Goal: Communication & Community: Ask a question

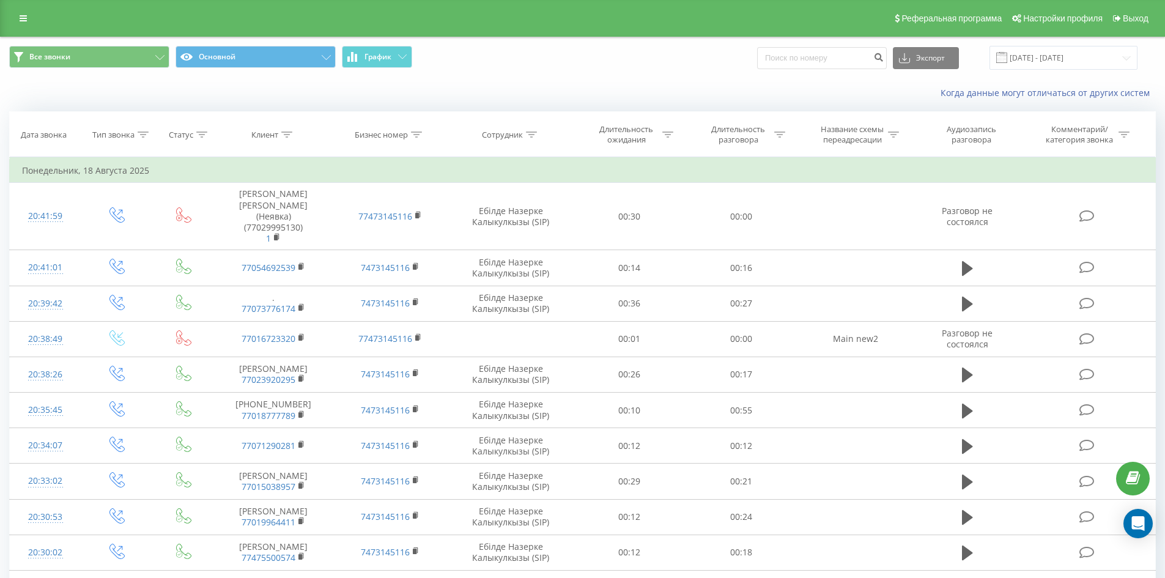
click at [1143, 525] on icon "Open Intercom Messenger" at bounding box center [1138, 523] width 13 height 15
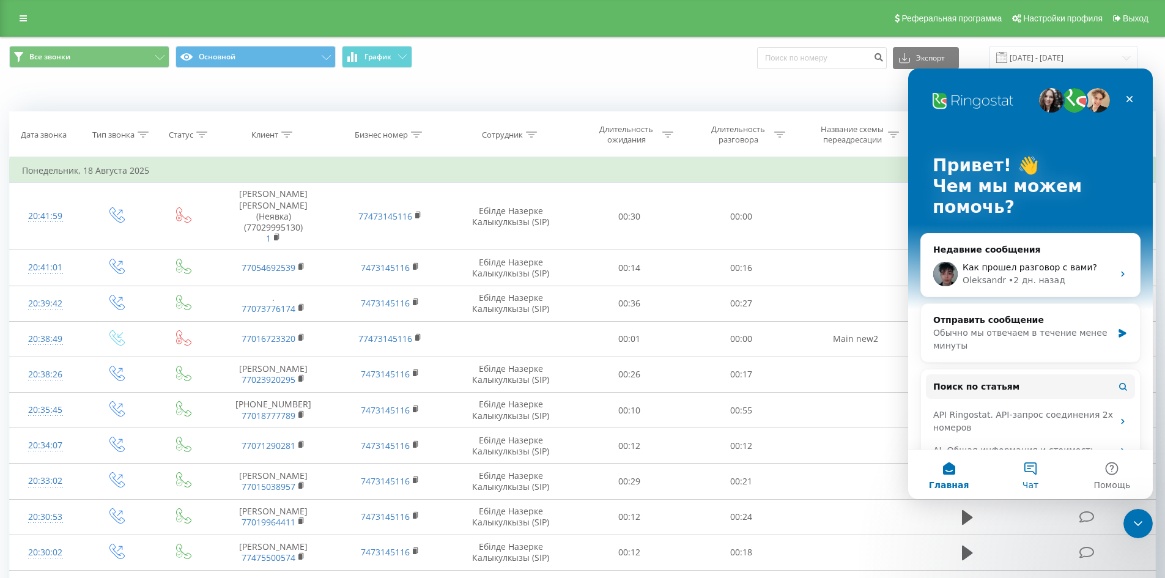
click at [1026, 466] on button "Чат" at bounding box center [1029, 474] width 81 height 49
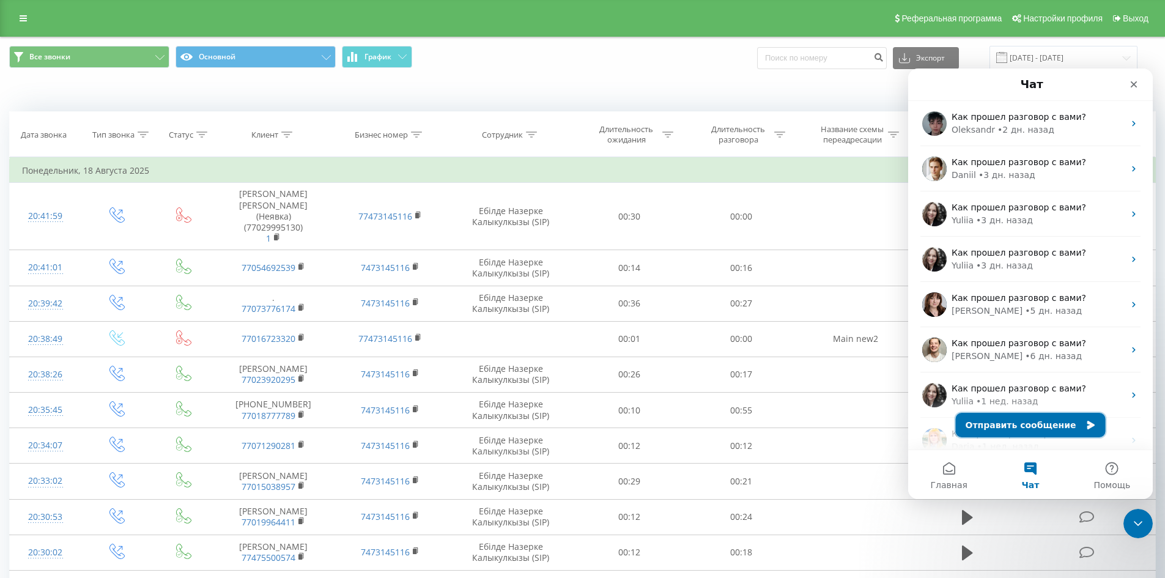
click at [1008, 428] on button "Отправить сообщение" at bounding box center [1031, 425] width 150 height 24
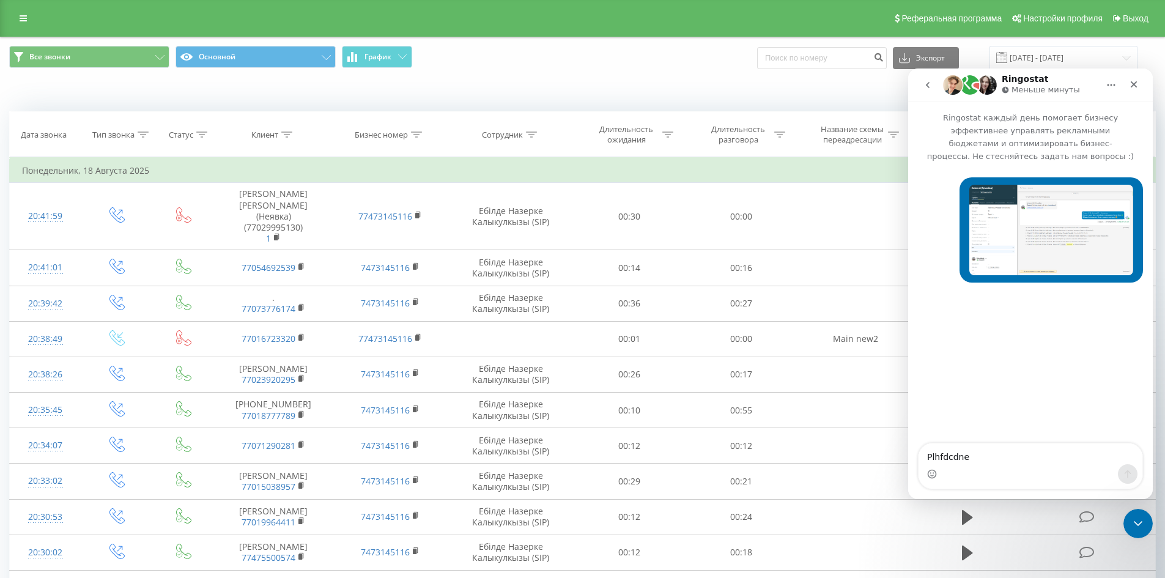
type textarea "Plhfdcdneq"
type textarea "P"
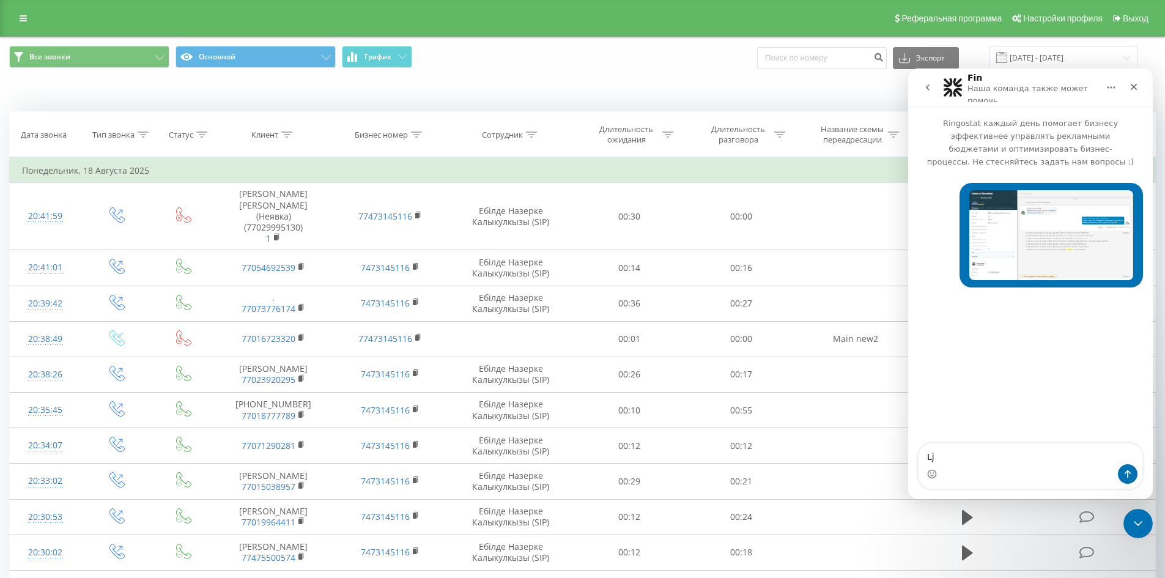
type textarea "L"
type textarea "Добрый день"
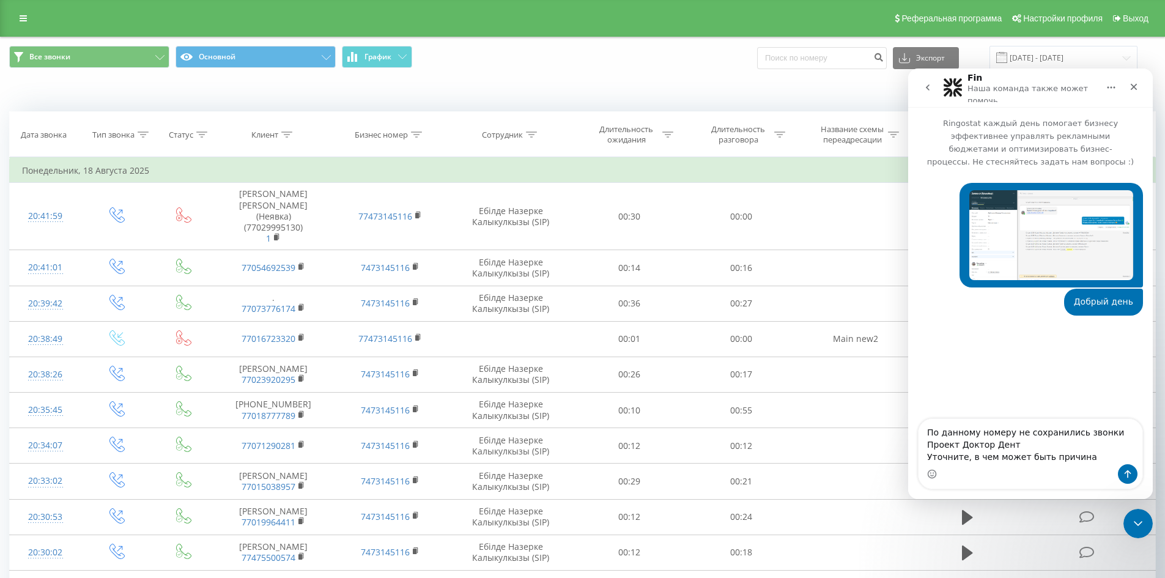
type textarea "По данному номеру не сохранились звонки Проект Доктор Дент Уточните, в чем може…"
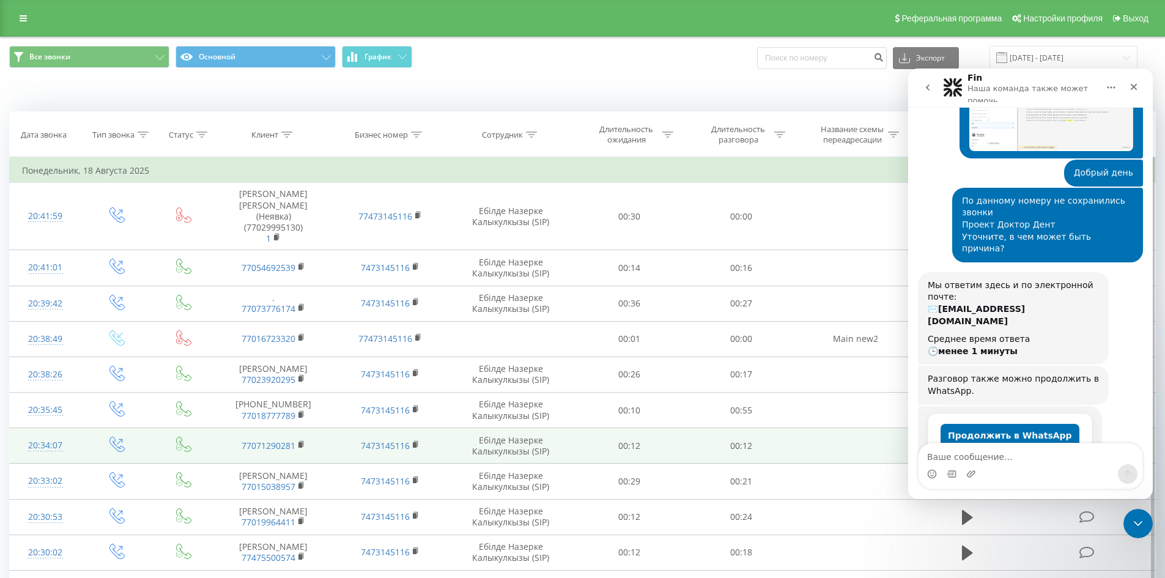
scroll to position [139, 0]
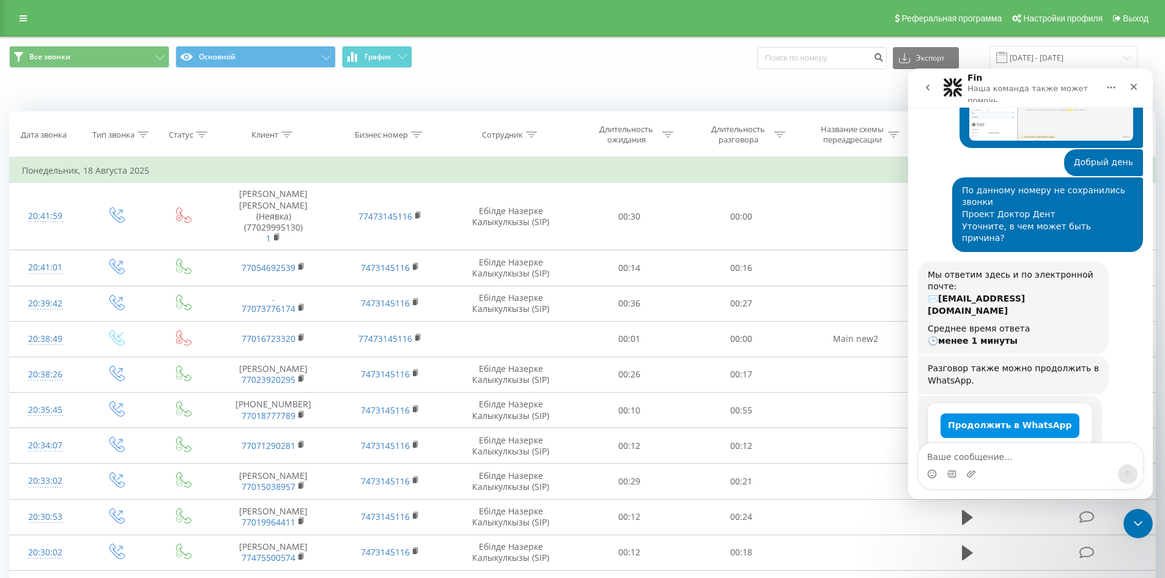
click at [998, 413] on button "Продолжить в WhatsApp" at bounding box center [1009, 425] width 139 height 24
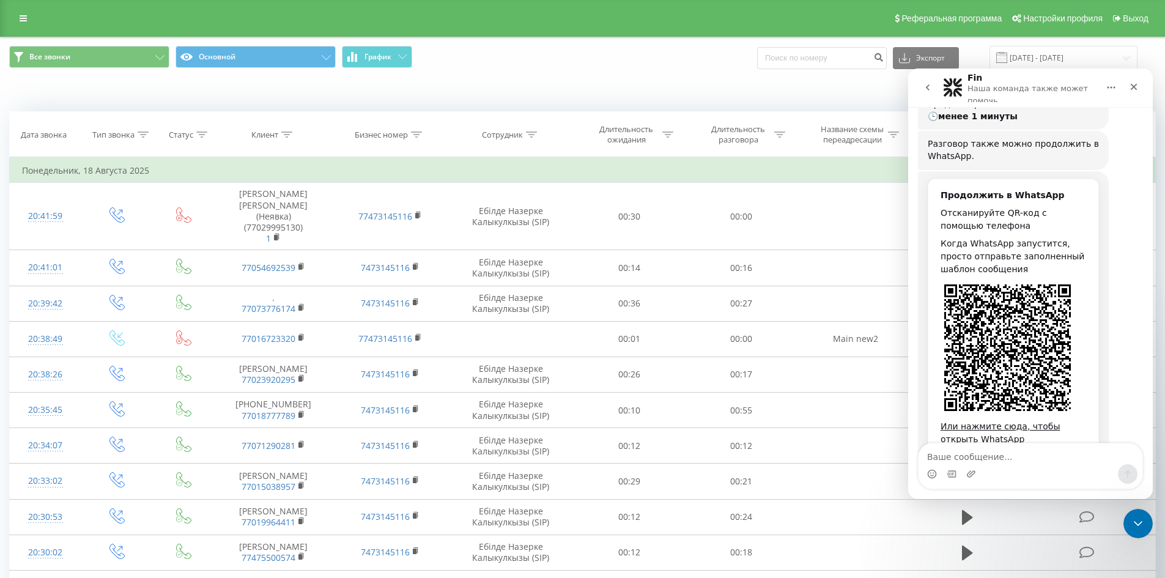
scroll to position [372, 0]
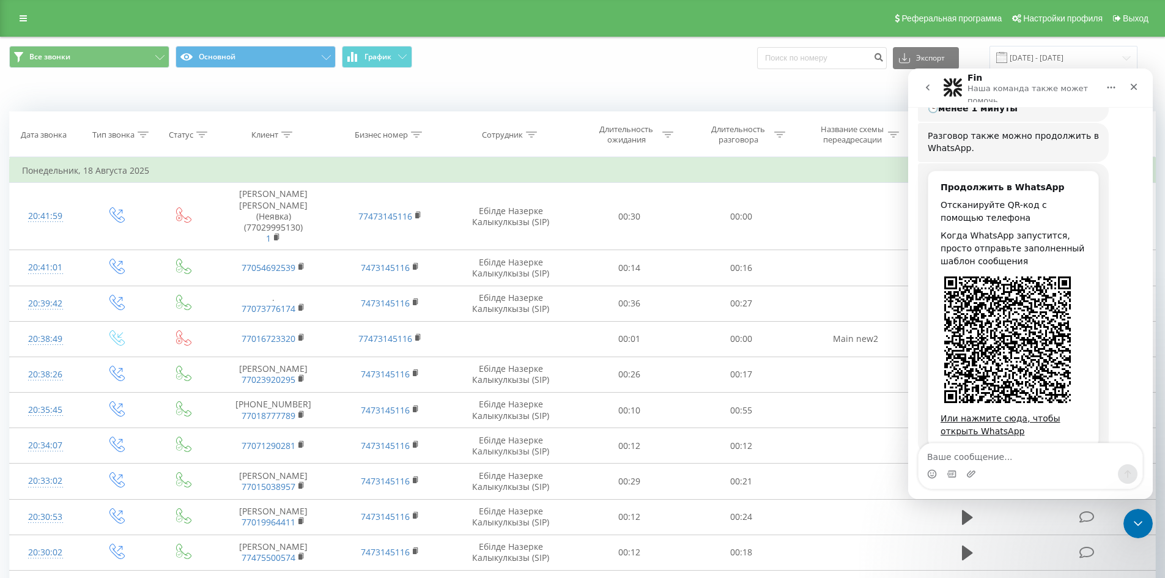
click at [928, 85] on icon "go back" at bounding box center [928, 88] width 10 height 10
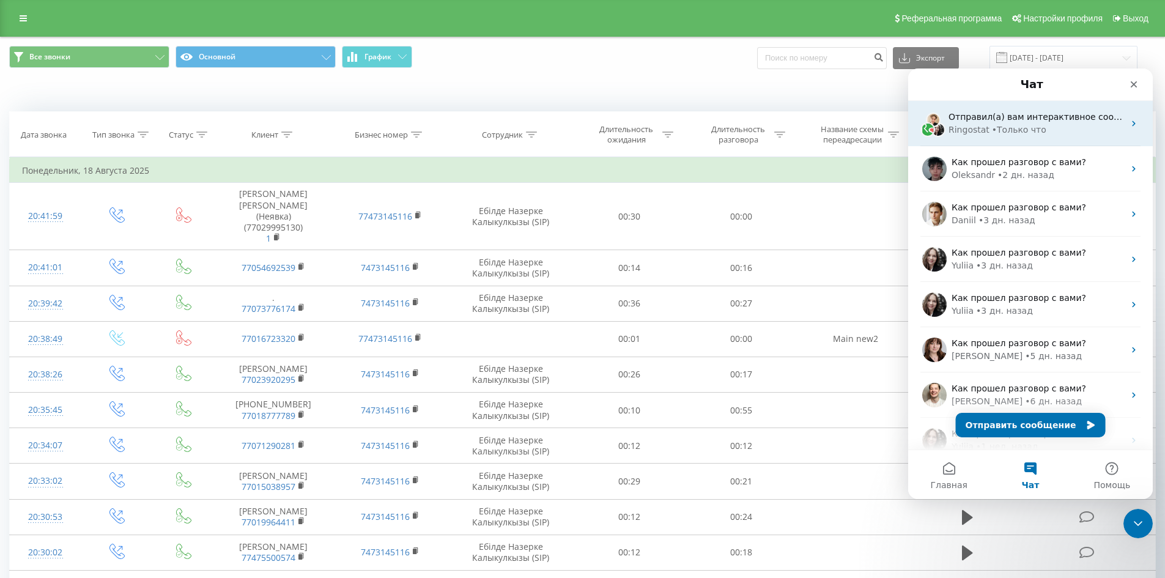
click at [1024, 121] on span "Отправил(а) вам интерактивное сообщение" at bounding box center [1048, 117] width 200 height 10
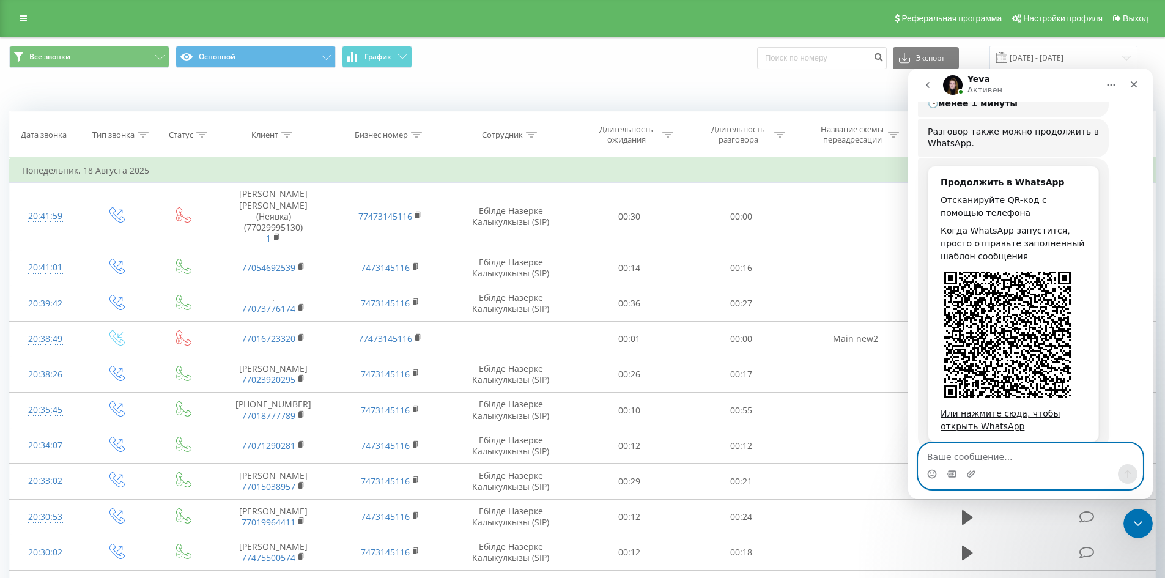
scroll to position [467, 0]
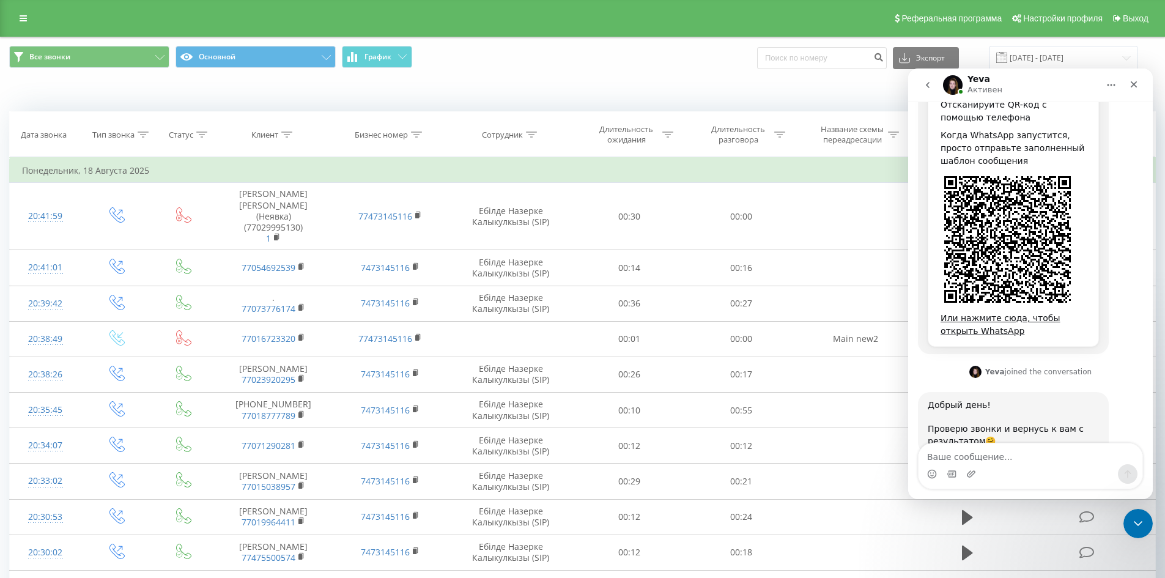
click at [926, 84] on icon "go back" at bounding box center [928, 85] width 10 height 10
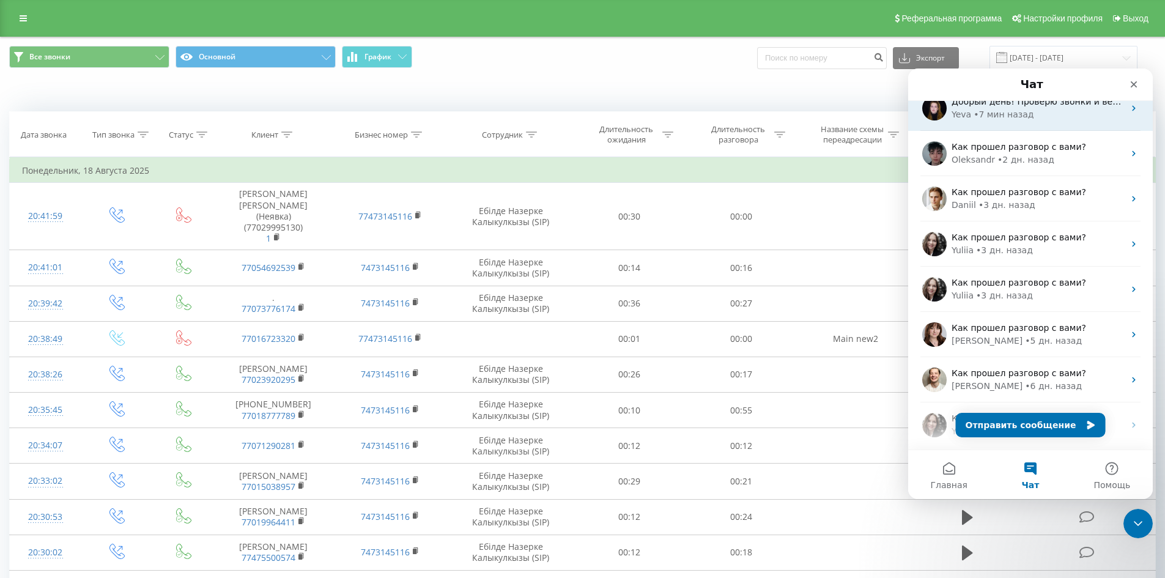
scroll to position [0, 0]
